Goal: Find specific page/section: Find specific page/section

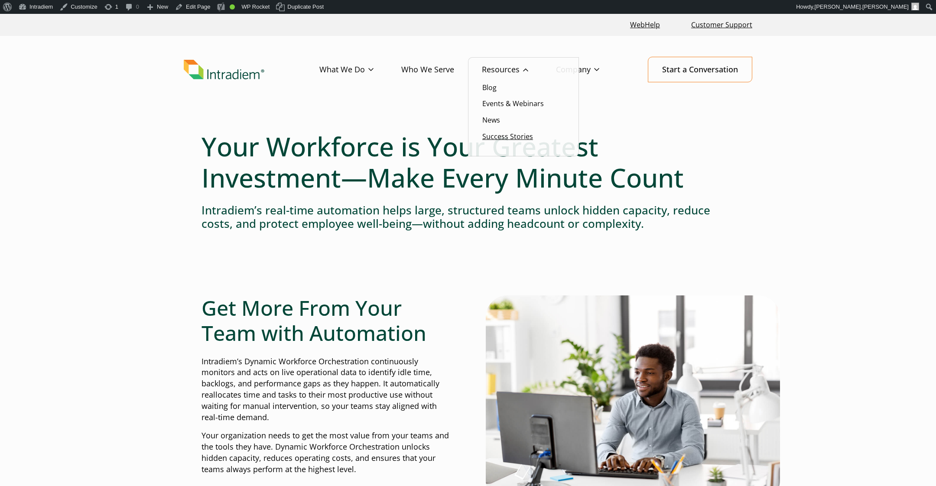
click at [510, 141] on link "Success Stories" at bounding box center [507, 137] width 51 height 10
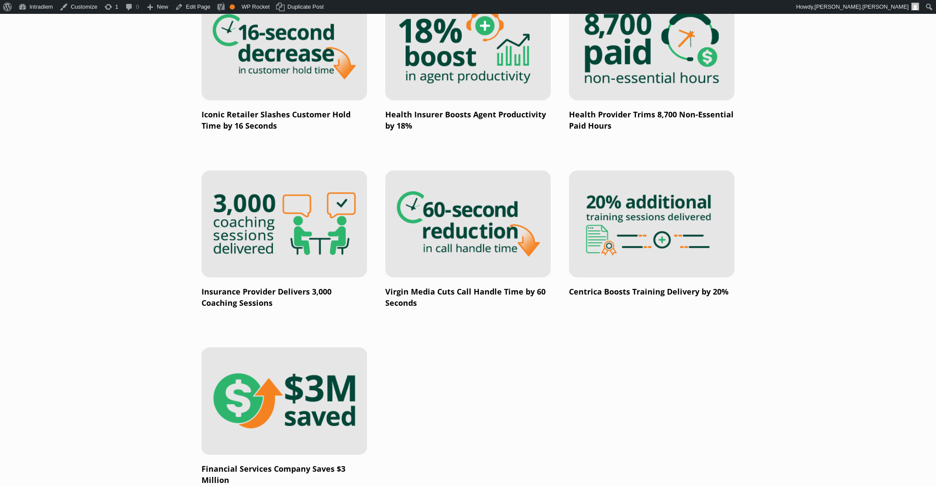
scroll to position [1275, 0]
